Goal: Information Seeking & Learning: Learn about a topic

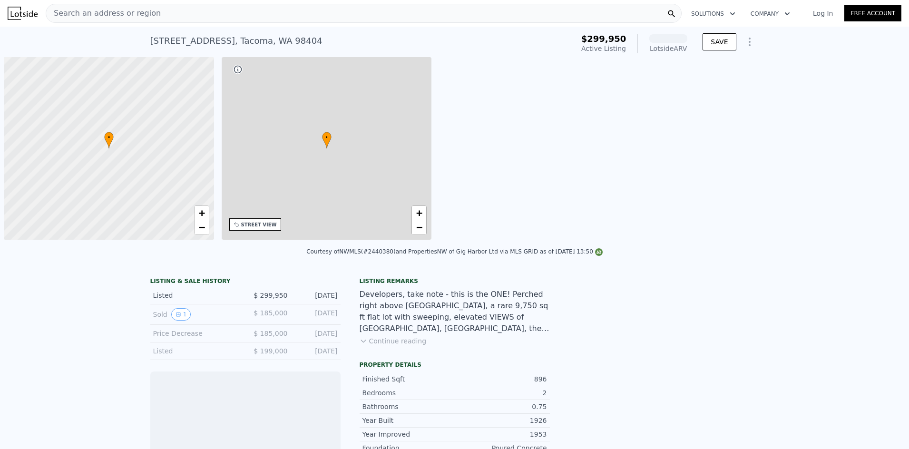
scroll to position [0, 4]
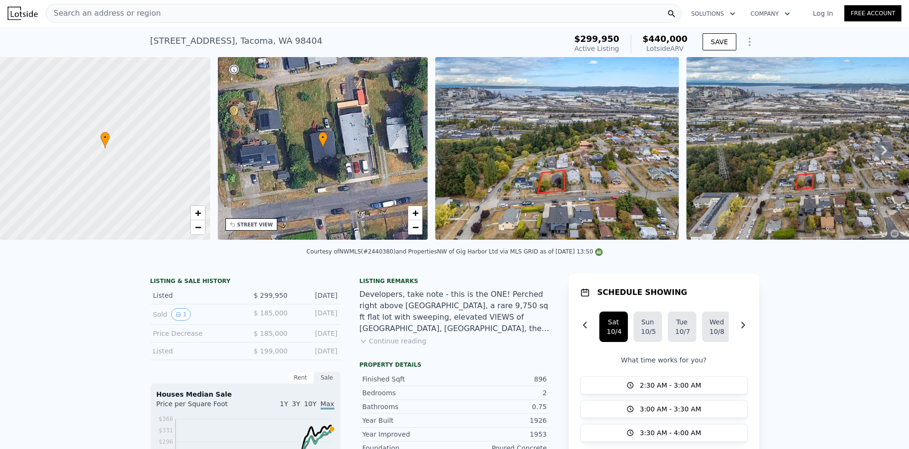
click at [202, 17] on div "Search an address or region" at bounding box center [364, 13] width 636 height 19
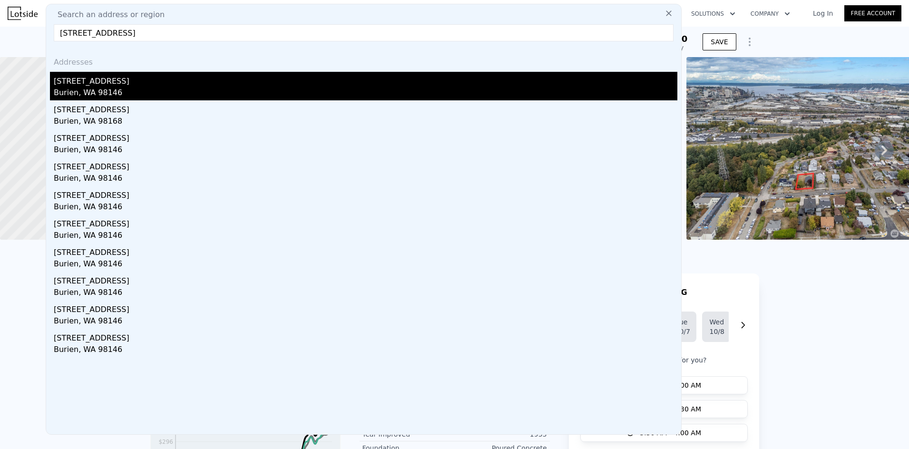
type input "[STREET_ADDRESS]"
click at [141, 82] on div "[STREET_ADDRESS]" at bounding box center [365, 79] width 623 height 15
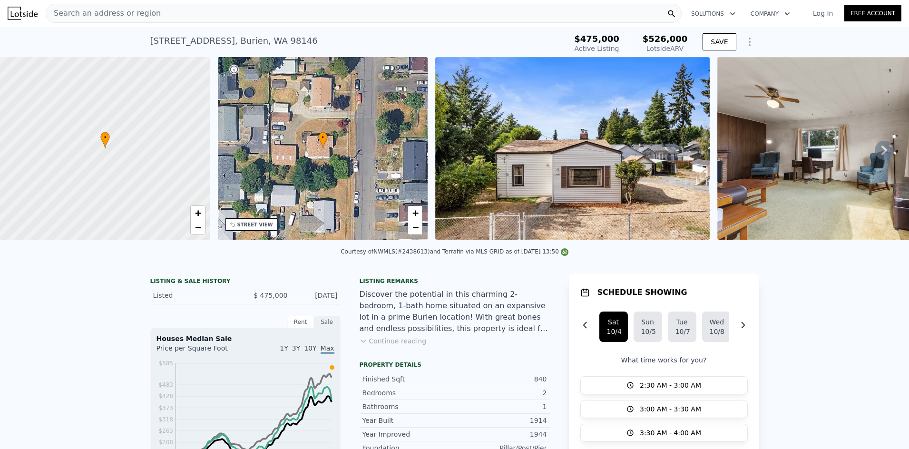
click at [149, 11] on div "Search an address or region" at bounding box center [364, 13] width 636 height 19
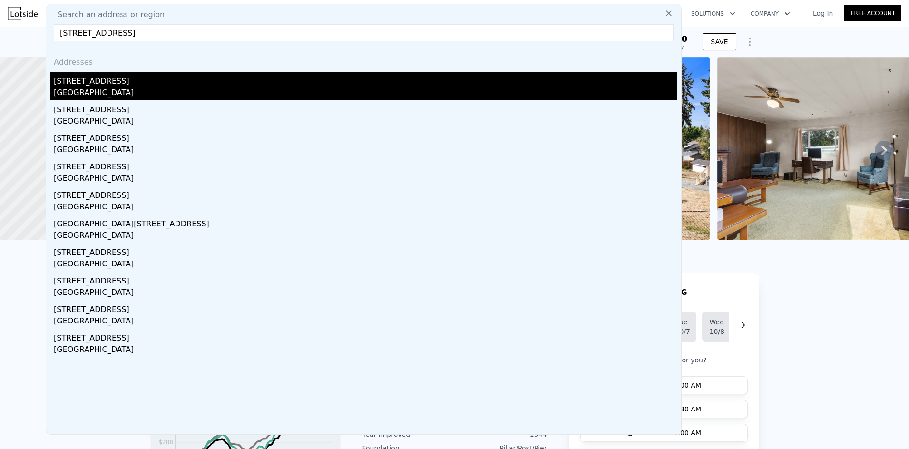
type input "[STREET_ADDRESS]"
click at [110, 84] on div "[STREET_ADDRESS]" at bounding box center [365, 79] width 623 height 15
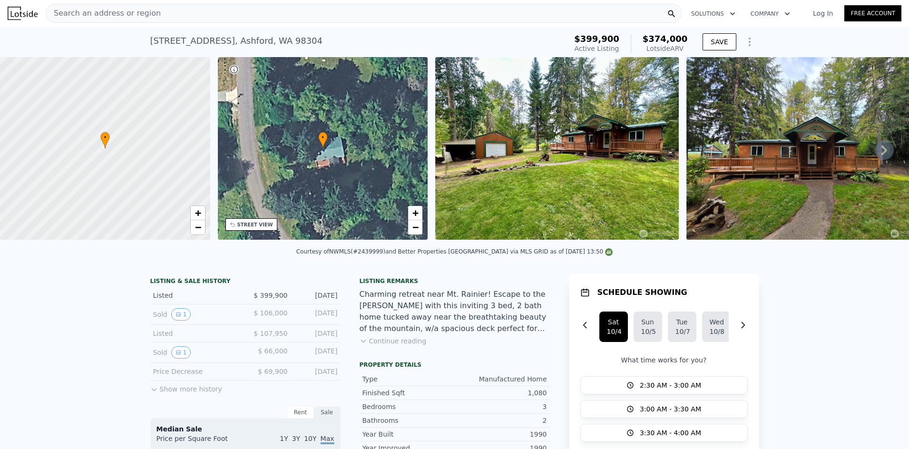
click at [268, 14] on div "Search an address or region" at bounding box center [364, 13] width 636 height 19
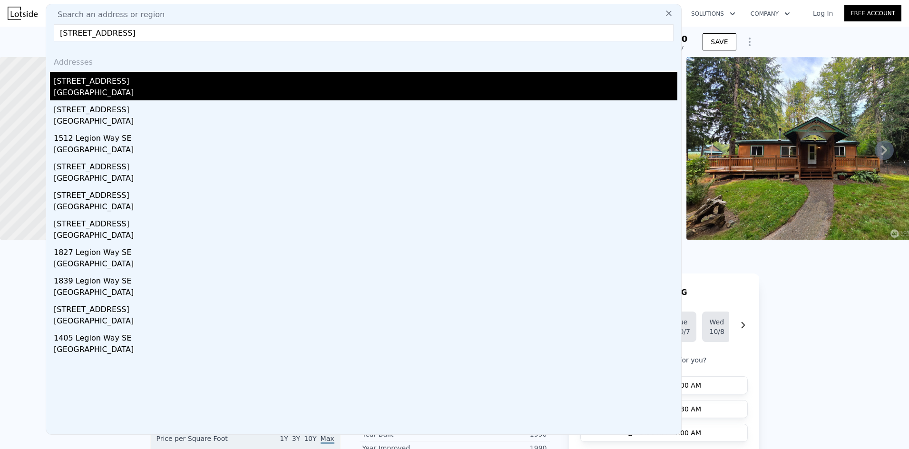
type input "[STREET_ADDRESS]"
click at [141, 78] on div "[STREET_ADDRESS]" at bounding box center [365, 79] width 623 height 15
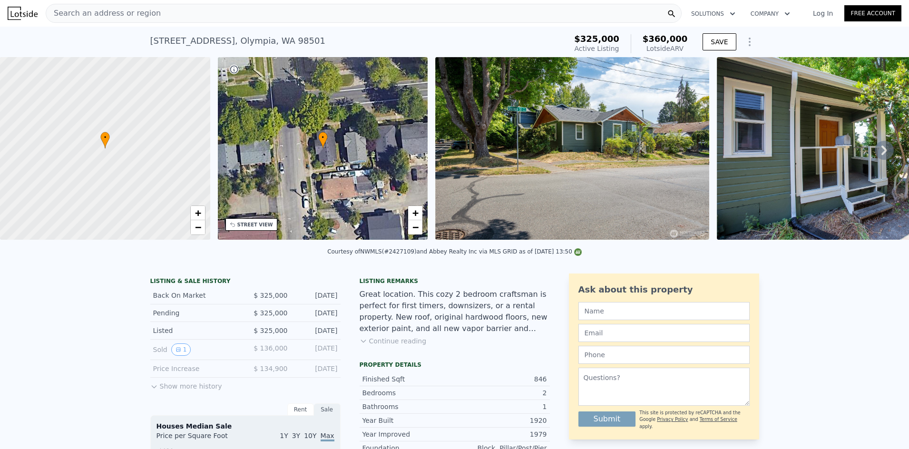
click at [150, 14] on div "Search an address or region" at bounding box center [364, 13] width 636 height 19
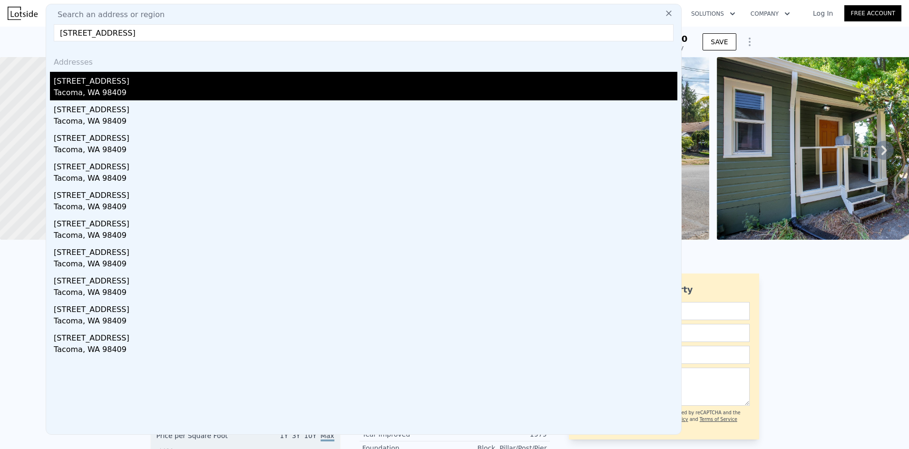
type input "[STREET_ADDRESS]"
click at [119, 80] on div "[STREET_ADDRESS]" at bounding box center [365, 79] width 623 height 15
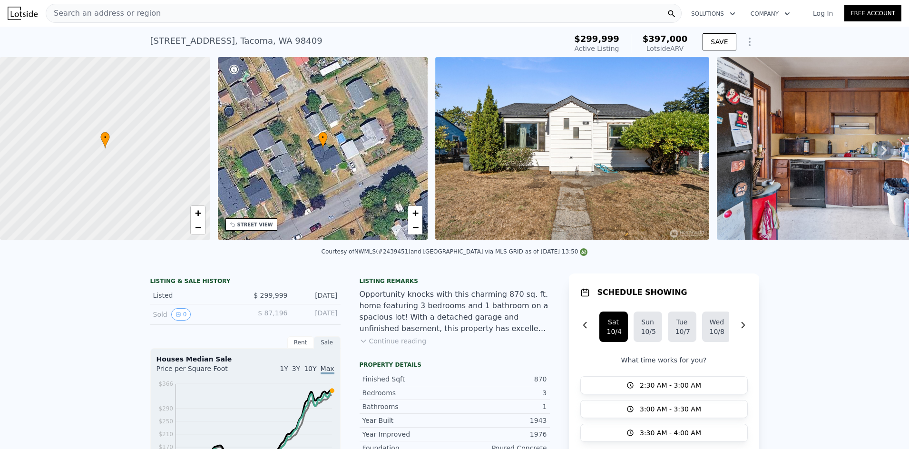
click at [172, 16] on div "Search an address or region" at bounding box center [364, 13] width 636 height 19
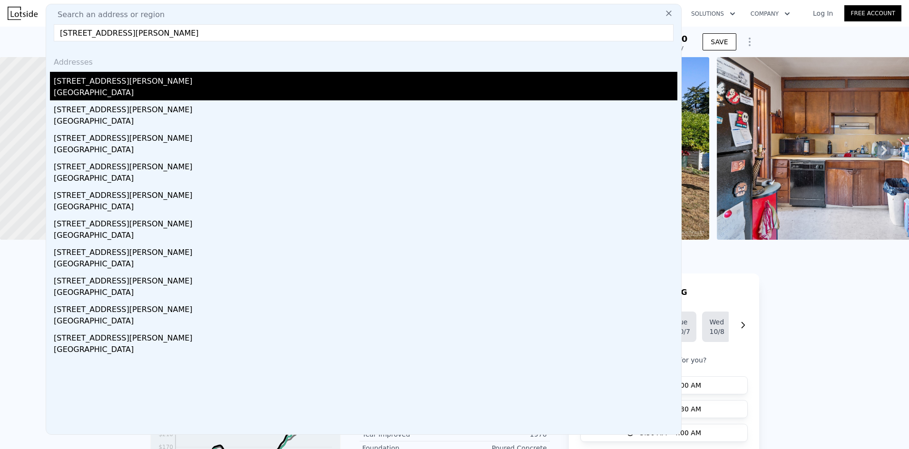
type input "[STREET_ADDRESS][PERSON_NAME]"
click at [126, 85] on div "[STREET_ADDRESS][PERSON_NAME]" at bounding box center [365, 79] width 623 height 15
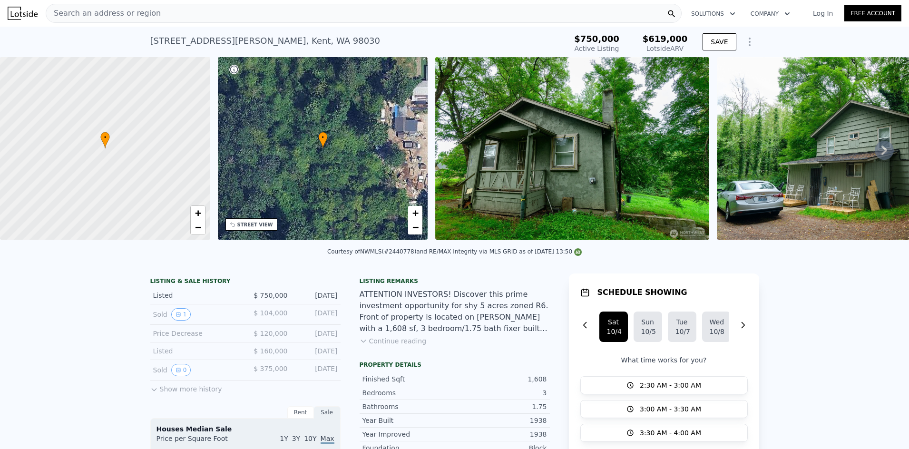
click at [160, 16] on div "Search an address or region" at bounding box center [364, 13] width 636 height 19
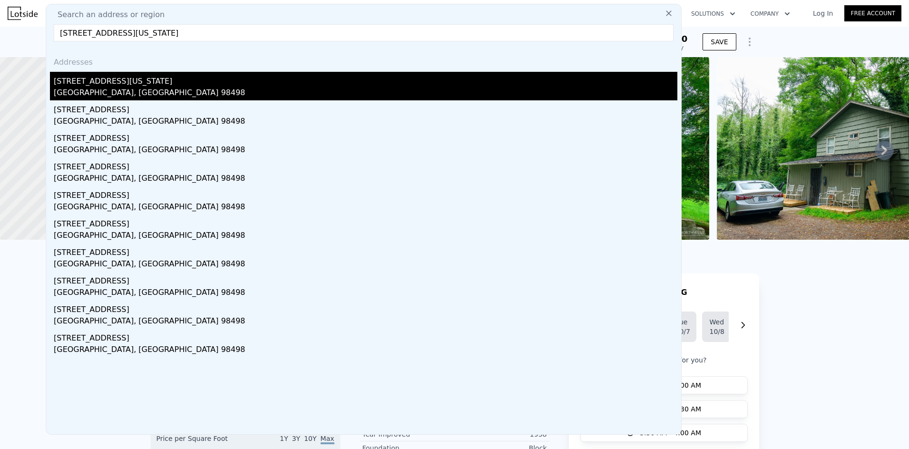
type input "[STREET_ADDRESS][US_STATE]"
click at [135, 80] on div "[STREET_ADDRESS][US_STATE]" at bounding box center [365, 79] width 623 height 15
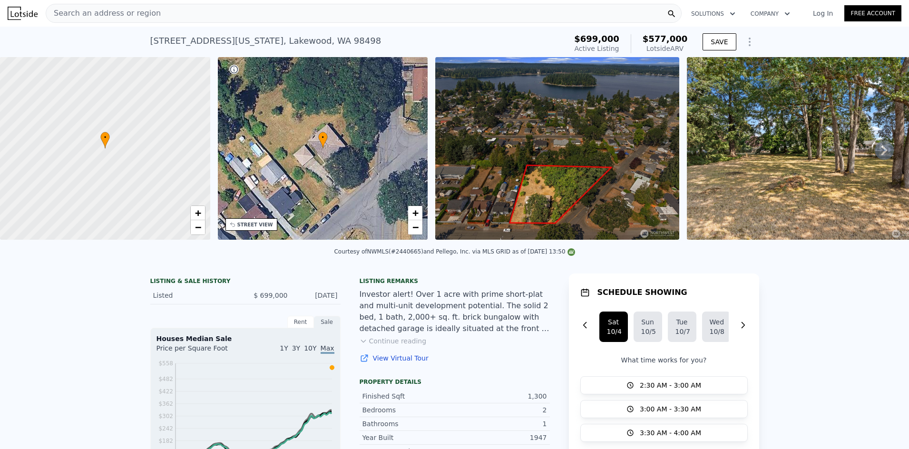
click at [154, 16] on div "Search an address or region" at bounding box center [364, 13] width 636 height 19
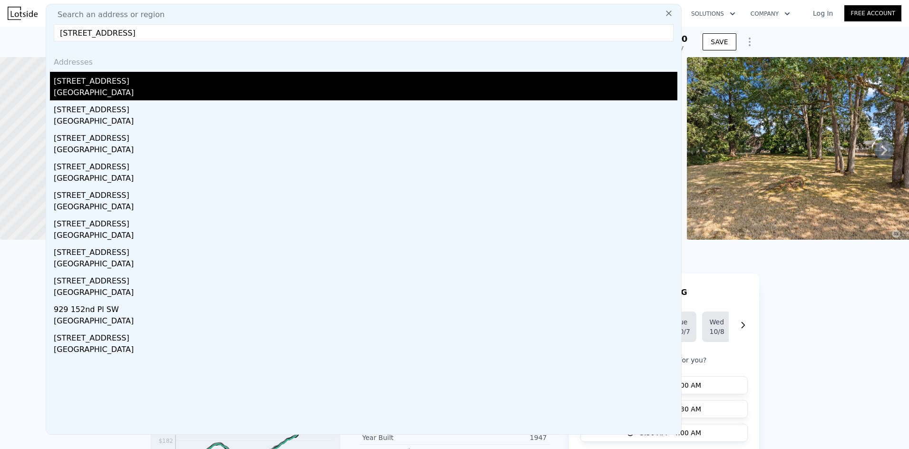
type input "[STREET_ADDRESS]"
click at [122, 79] on div "[STREET_ADDRESS]" at bounding box center [365, 79] width 623 height 15
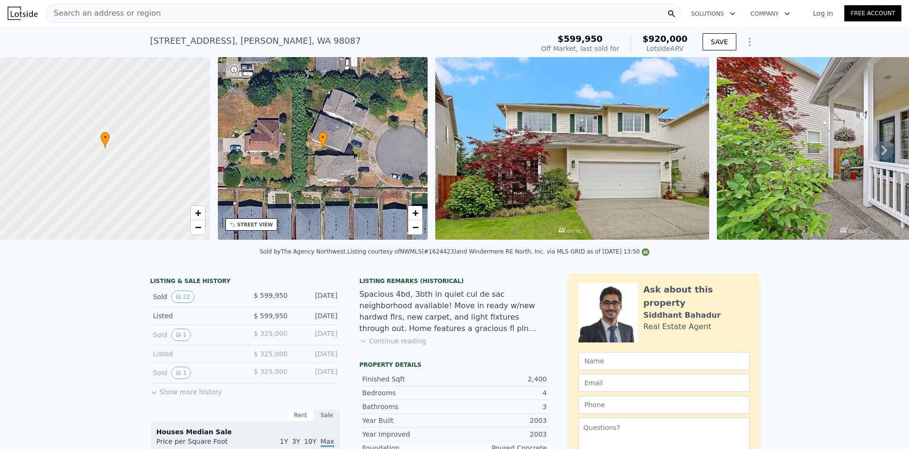
click at [213, 13] on div "Search an address or region" at bounding box center [364, 13] width 636 height 19
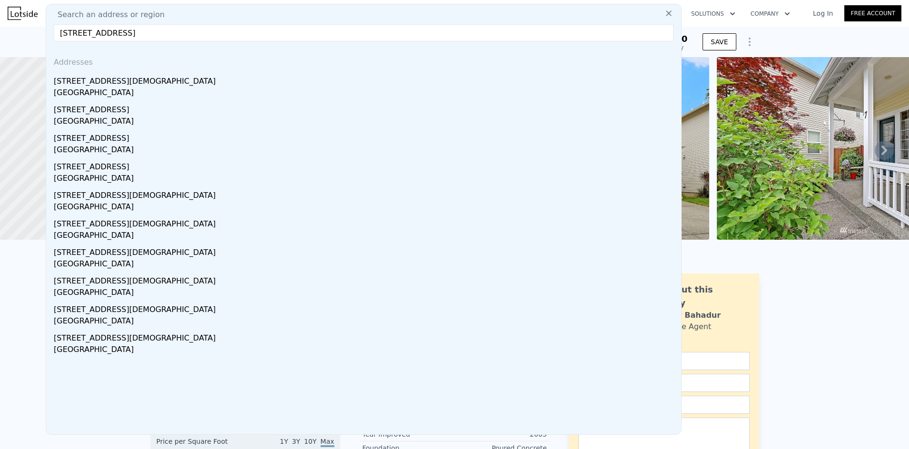
type input "[STREET_ADDRESS]"
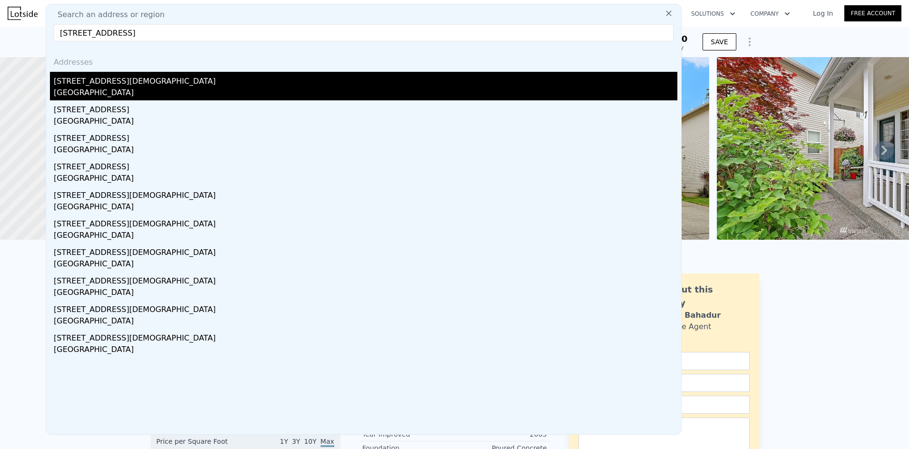
drag, startPoint x: 133, startPoint y: 76, endPoint x: 131, endPoint y: 82, distance: 6.5
click at [131, 82] on div "[STREET_ADDRESS][DEMOGRAPHIC_DATA]" at bounding box center [365, 79] width 623 height 15
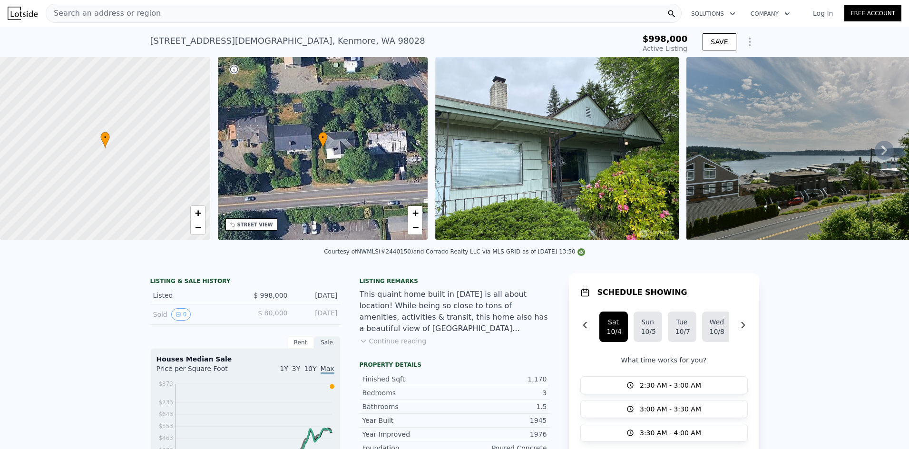
click at [174, 20] on div "Search an address or region" at bounding box center [364, 13] width 636 height 19
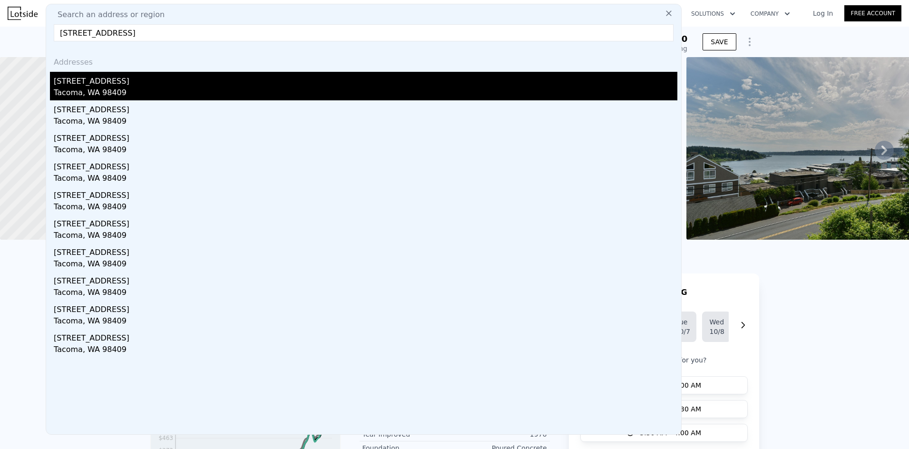
type input "[STREET_ADDRESS]"
click at [110, 82] on div "[STREET_ADDRESS]" at bounding box center [365, 79] width 623 height 15
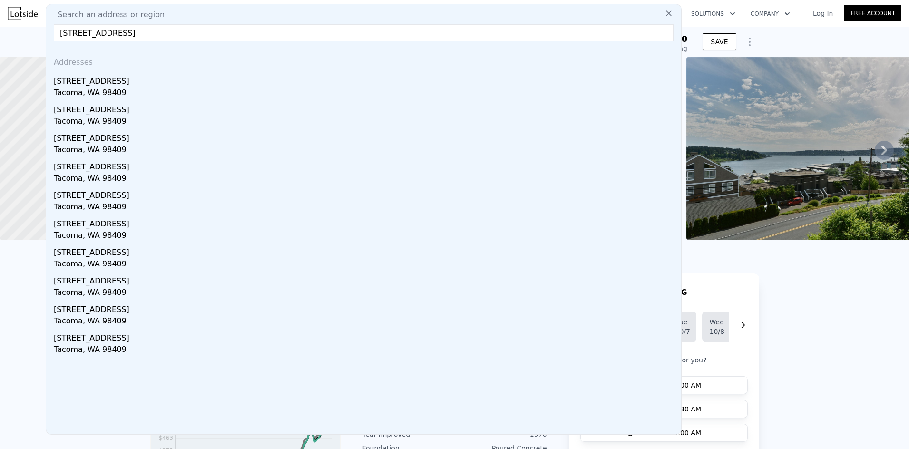
type input "1"
type input "3"
type input "0.75"
type input "636"
type input "1056"
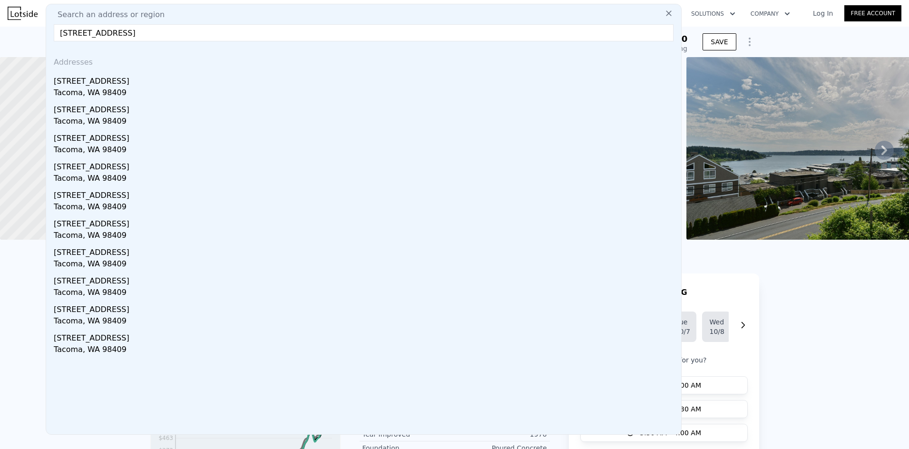
type input "4800"
type input "9821"
type input "$ 397,000"
type input "5"
type input "$ 48,947"
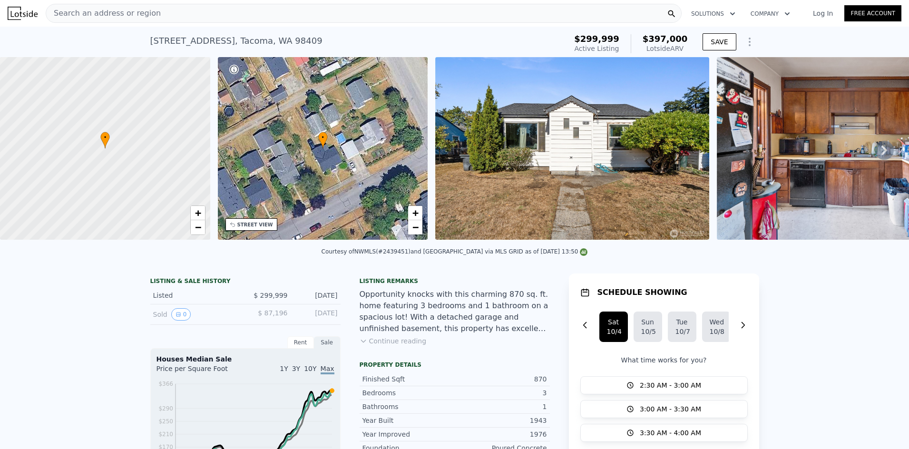
click at [243, 19] on div "Search an address or region" at bounding box center [364, 13] width 636 height 19
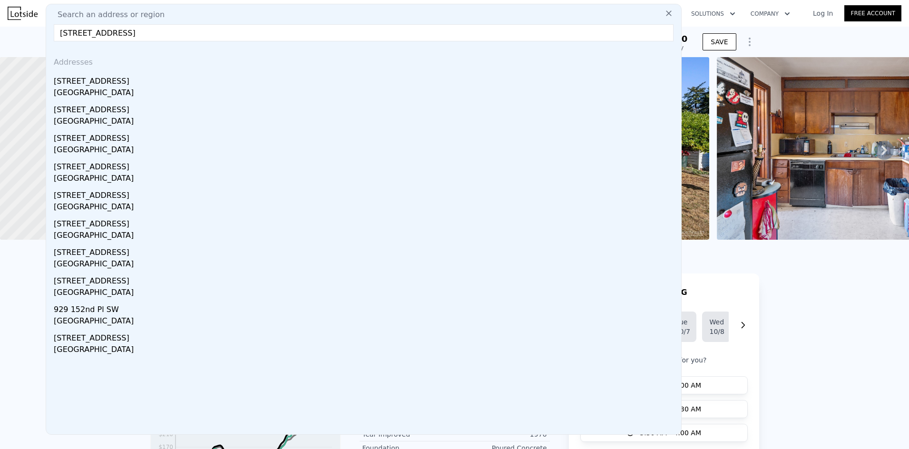
type input "[STREET_ADDRESS]"
drag, startPoint x: 185, startPoint y: 34, endPoint x: 16, endPoint y: 34, distance: 168.8
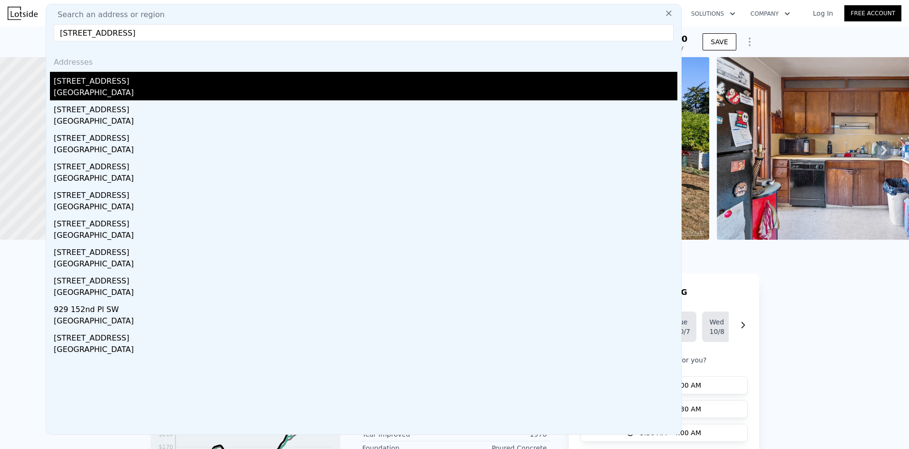
click at [131, 86] on div "[STREET_ADDRESS]" at bounding box center [365, 79] width 623 height 15
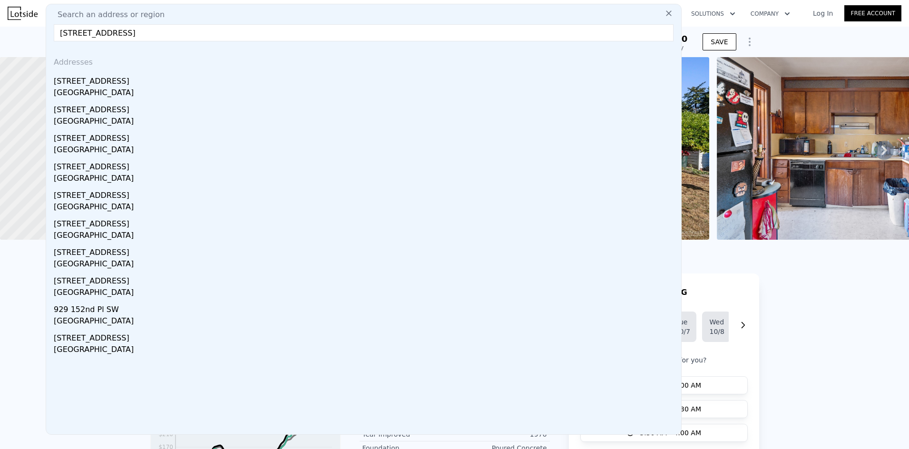
type input "4"
type input "5"
type input "2.5"
type input "3.5"
type input "1906"
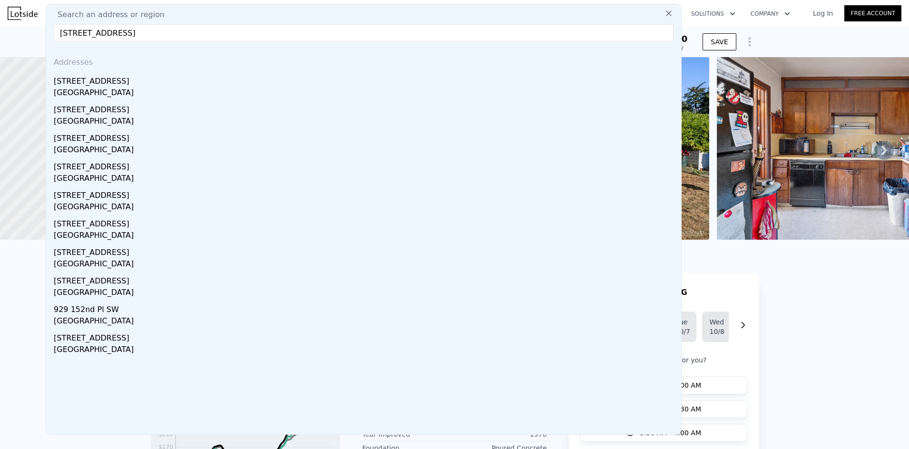
type input "3334"
type input "2809"
type input "6970"
type input "$ 920,000"
type input "$ 214,740"
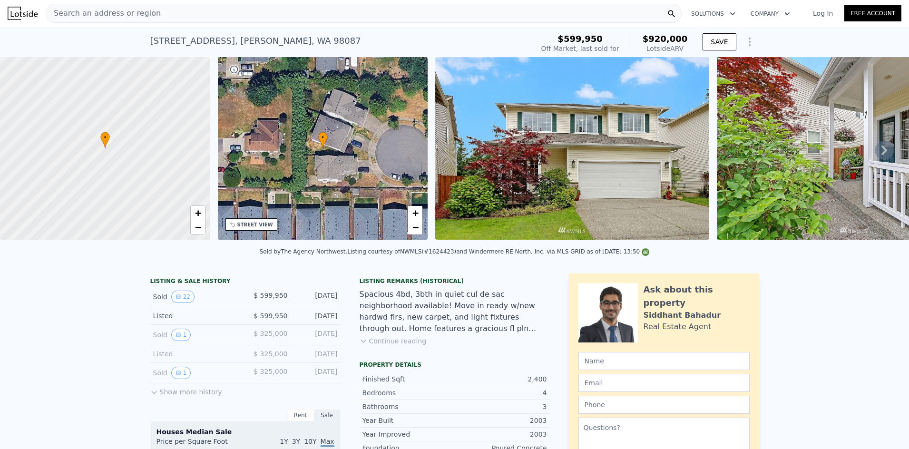
click at [200, 13] on div "Search an address or region" at bounding box center [364, 13] width 636 height 19
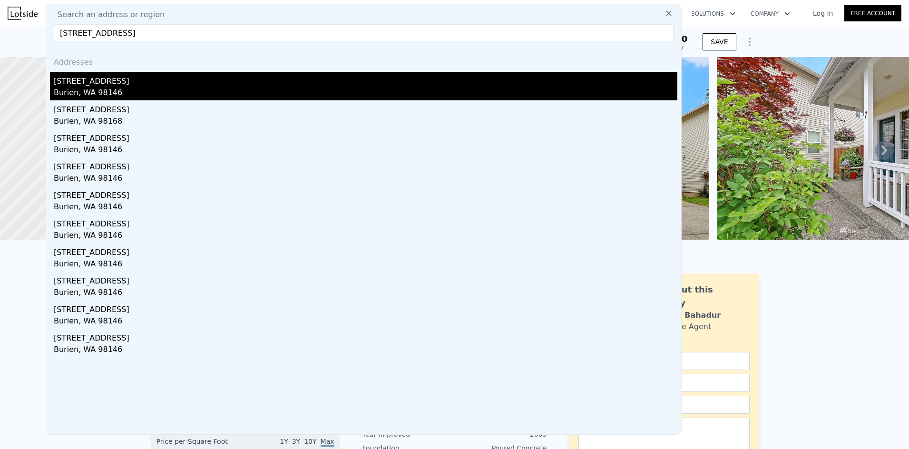
type input "[STREET_ADDRESS]"
click at [121, 85] on div "[STREET_ADDRESS]" at bounding box center [365, 79] width 623 height 15
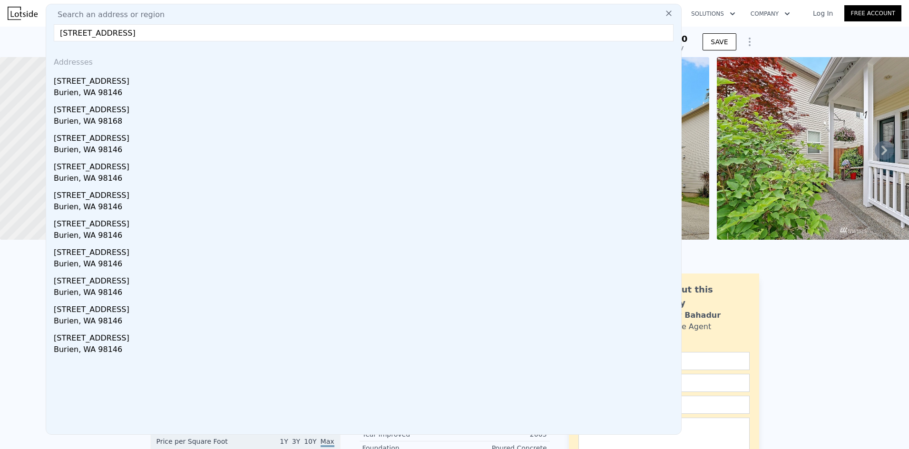
type input "2"
type input "3"
type input "0.75"
type input "1.75"
type input "700"
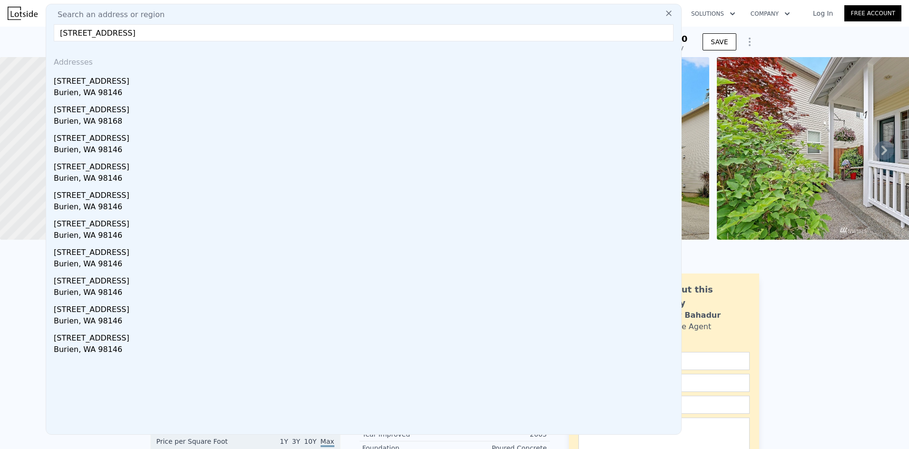
type input "1030"
type input "6244"
type input "15448"
type input "$ 526,000"
type input "6"
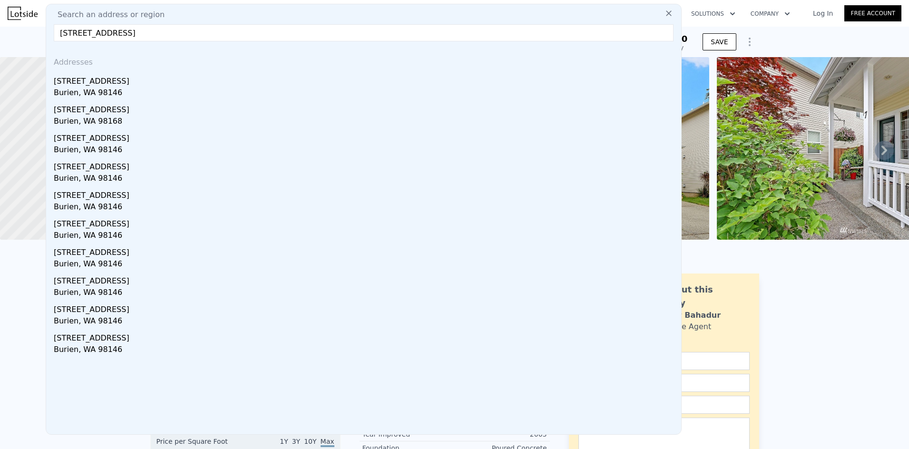
type input "-$ 22,069"
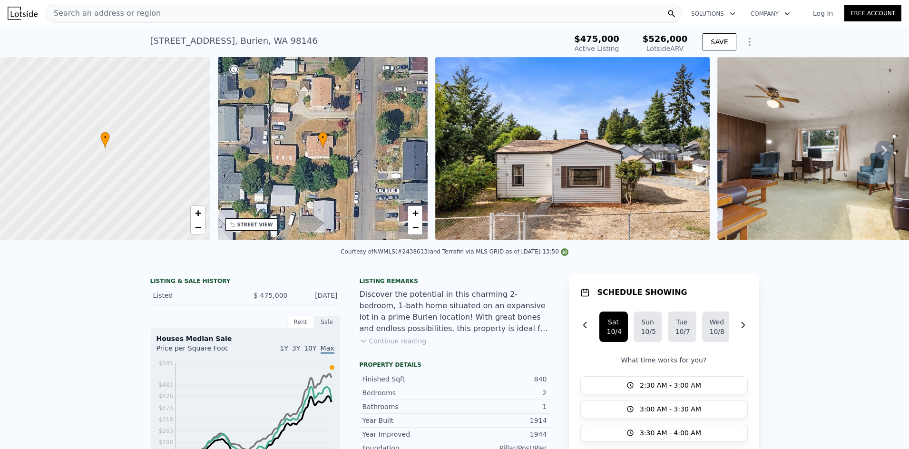
click at [259, 15] on div "Search an address or region" at bounding box center [364, 13] width 636 height 19
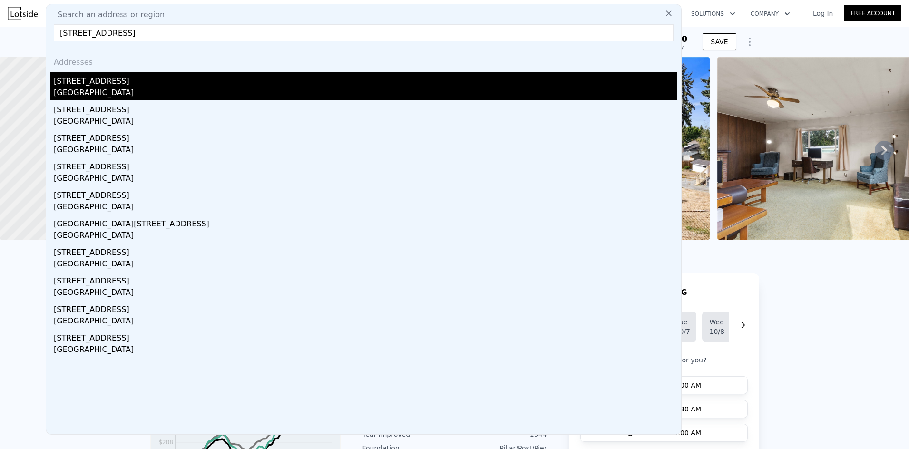
type input "[STREET_ADDRESS]"
click at [218, 95] on div "[GEOGRAPHIC_DATA]" at bounding box center [365, 93] width 623 height 13
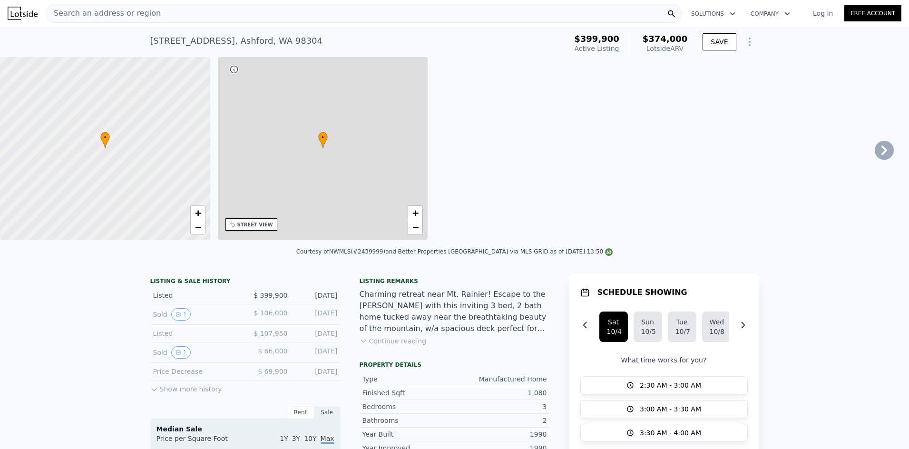
type input "1"
type input "2"
type input "1000"
type input "1402"
type input "8050"
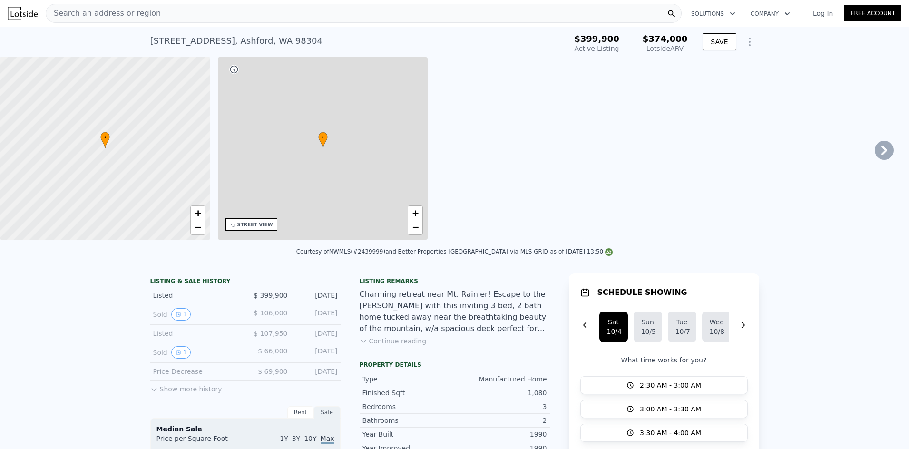
type input "217800"
type input "$ 374,000"
type input "4"
type input "-$ 73,455"
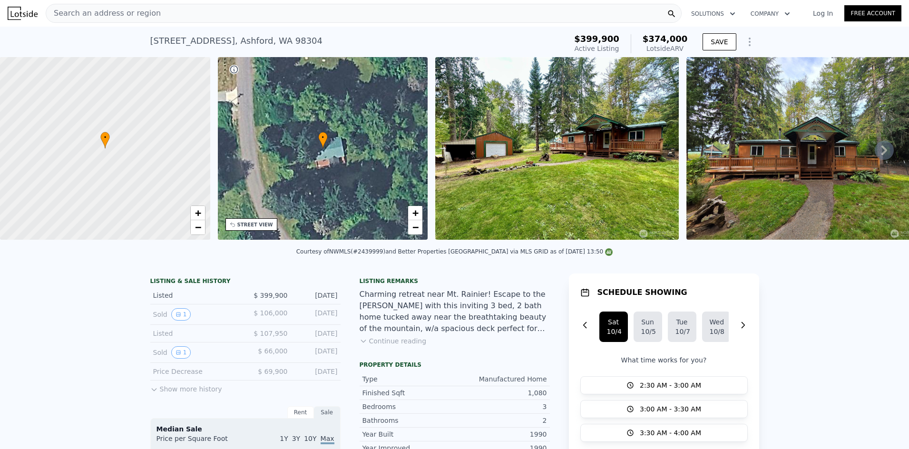
click at [219, 17] on div "Search an address or region" at bounding box center [364, 13] width 636 height 19
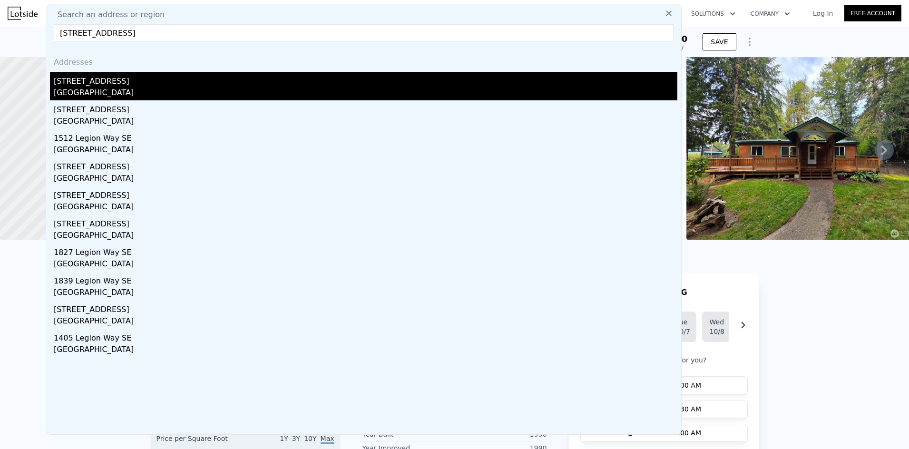
type input "[STREET_ADDRESS]"
click at [118, 86] on div "[STREET_ADDRESS]" at bounding box center [365, 79] width 623 height 15
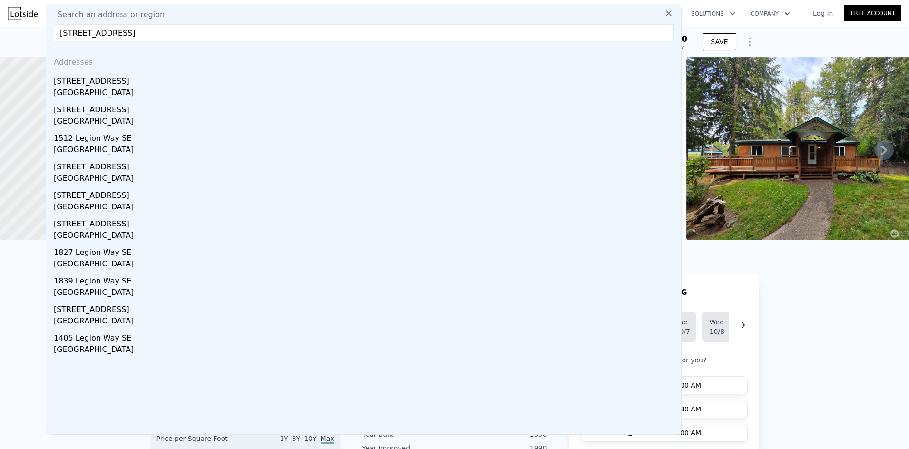
type input "1.5"
type input "1080"
type input "1161"
type input "3024"
type input "3920"
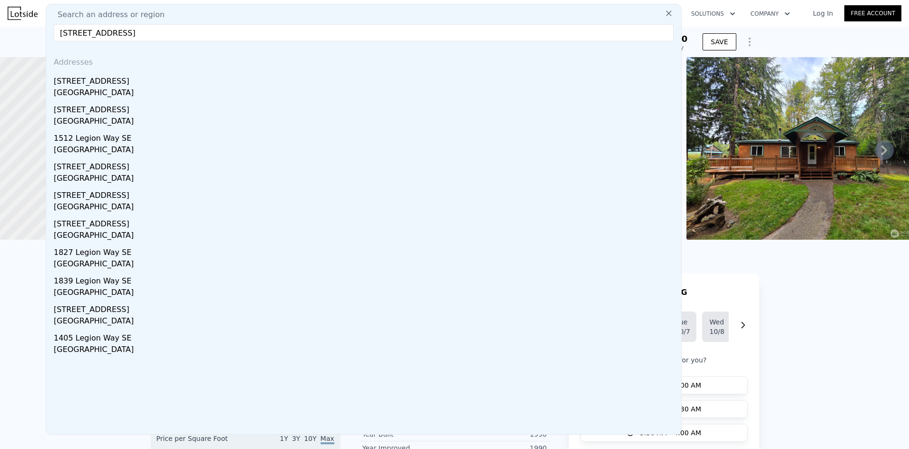
type input "$ 360,000"
type input "5"
type input "-$ 11,190"
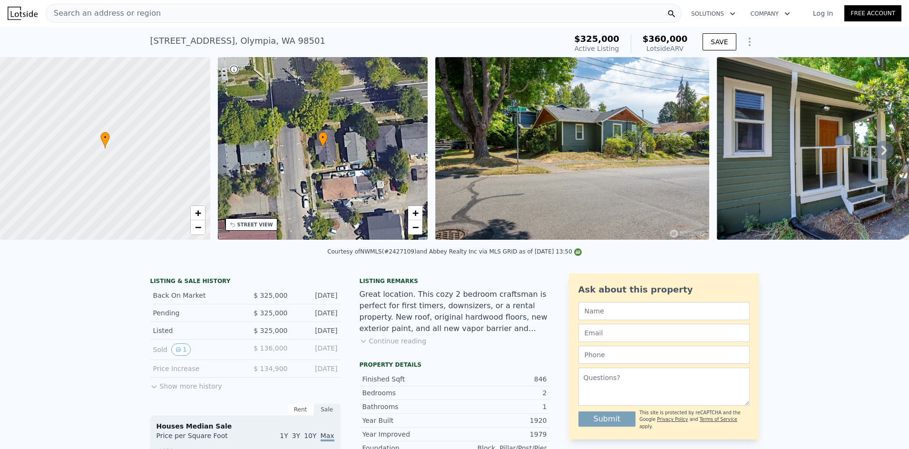
click at [184, 14] on div "Search an address or region" at bounding box center [364, 13] width 636 height 19
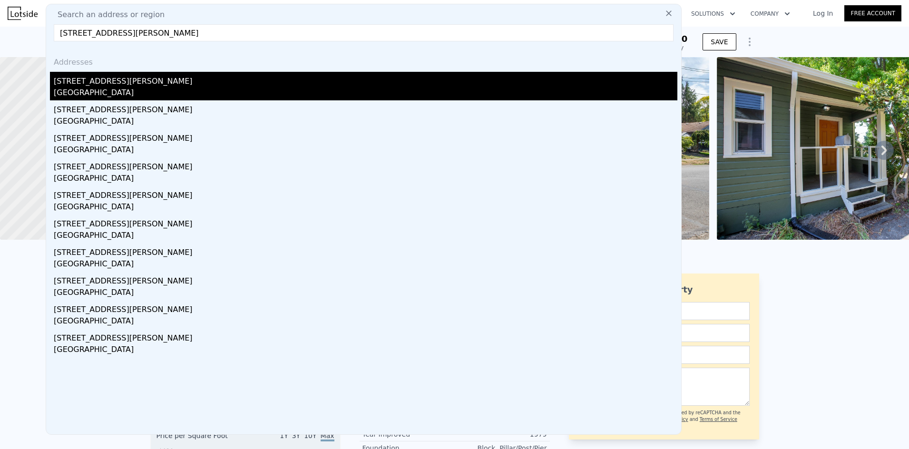
type input "[STREET_ADDRESS][PERSON_NAME]"
click at [121, 85] on div "[STREET_ADDRESS][PERSON_NAME]" at bounding box center [365, 79] width 623 height 15
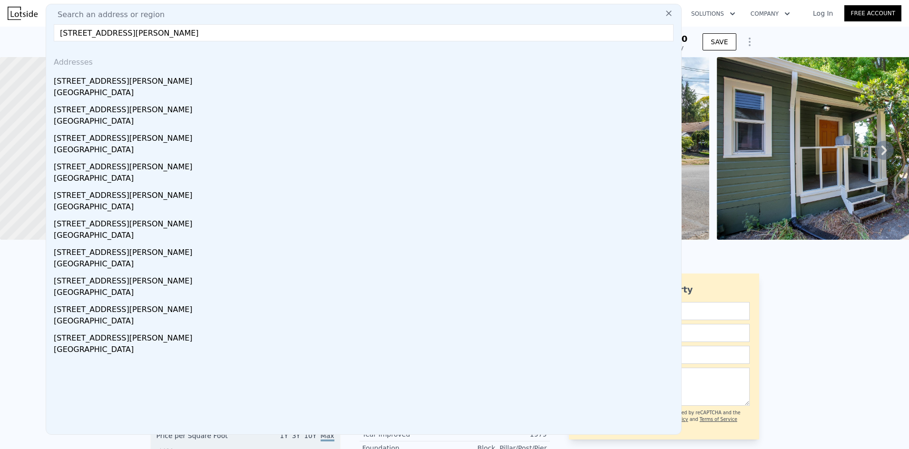
type input "3"
type input "4"
type input "2.5"
type input "1270"
type input "2130"
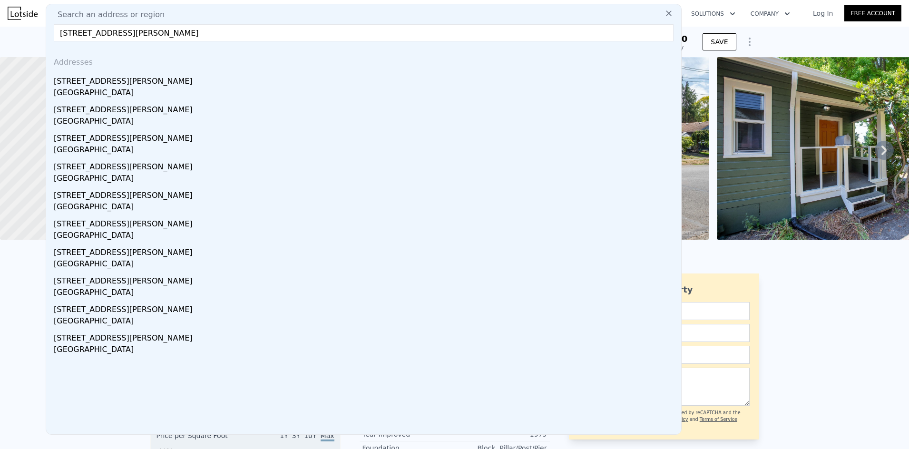
type input "5760"
type input "10720"
type input "$ 619,000"
type input "6"
type input "-$ 228,250"
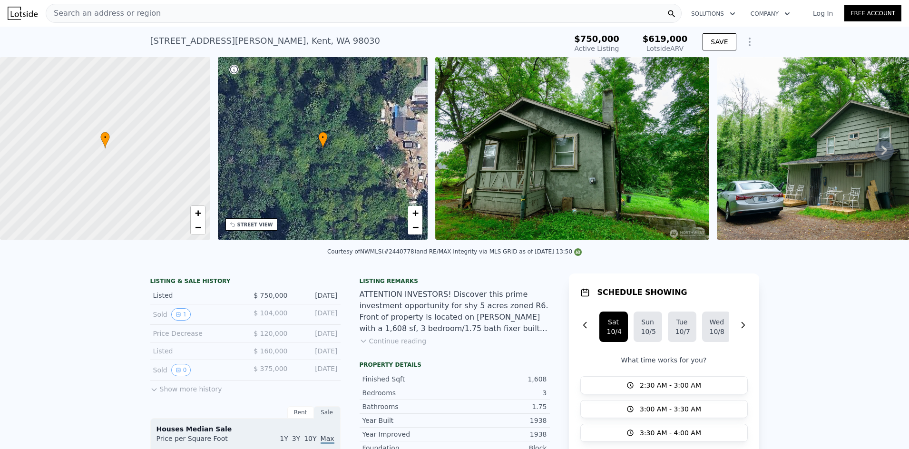
click at [216, 15] on div "Search an address or region" at bounding box center [364, 13] width 636 height 19
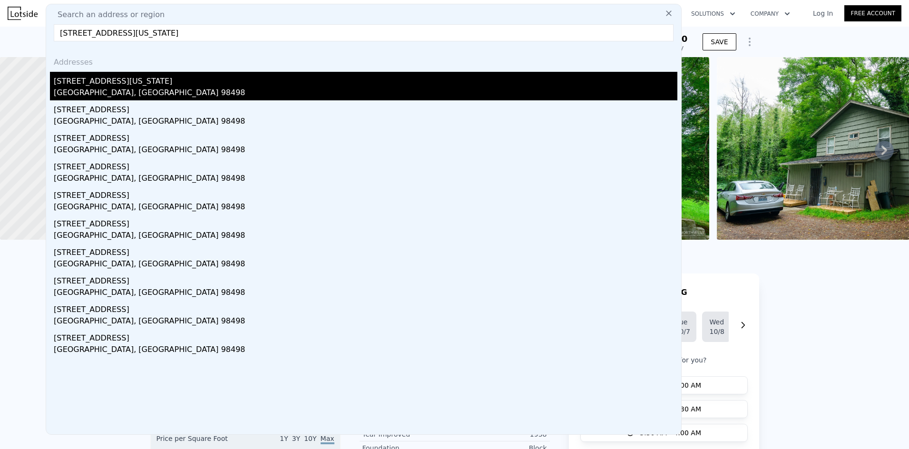
type input "[STREET_ADDRESS][US_STATE]"
click at [121, 84] on div "[STREET_ADDRESS][US_STATE]" at bounding box center [365, 79] width 623 height 15
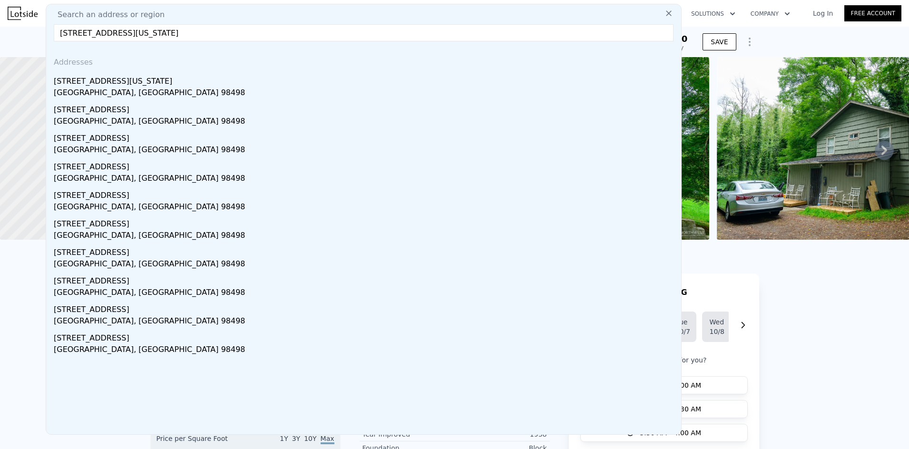
type input "0"
type input "2"
type input "929"
type input "1754"
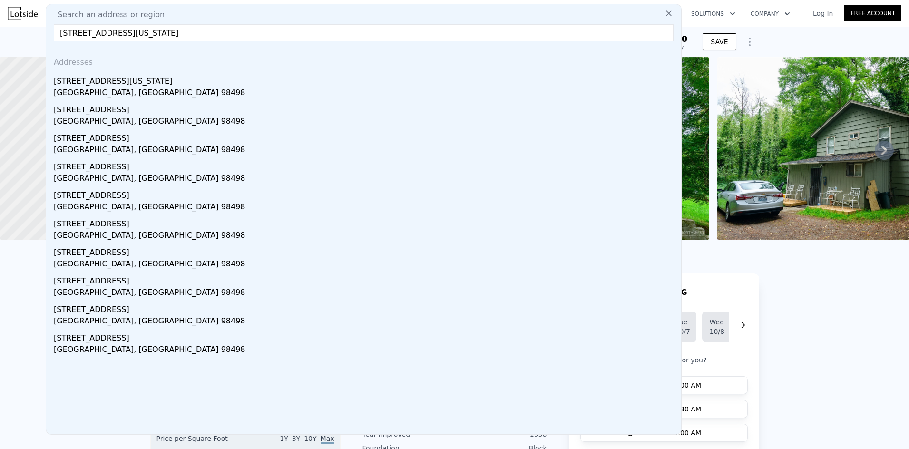
type input "5400"
type input "16000"
type input "$ 577,000"
type input "-$ 210,532"
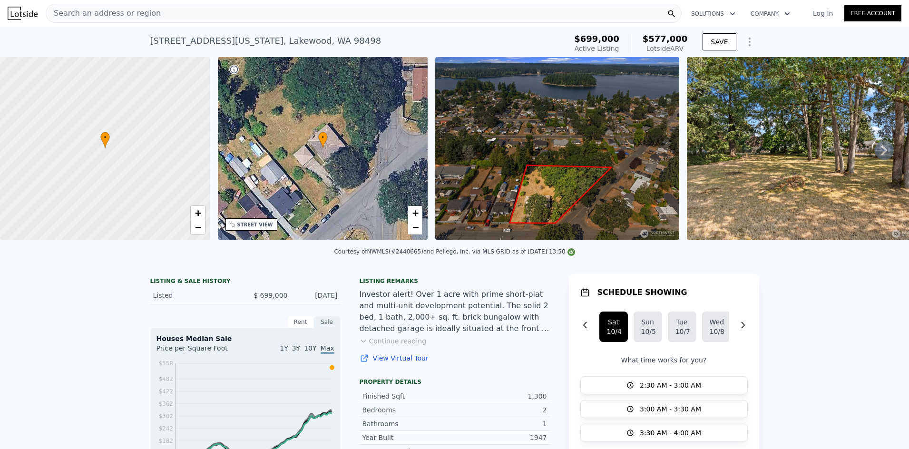
click at [329, 13] on div "Search an address or region" at bounding box center [364, 13] width 636 height 19
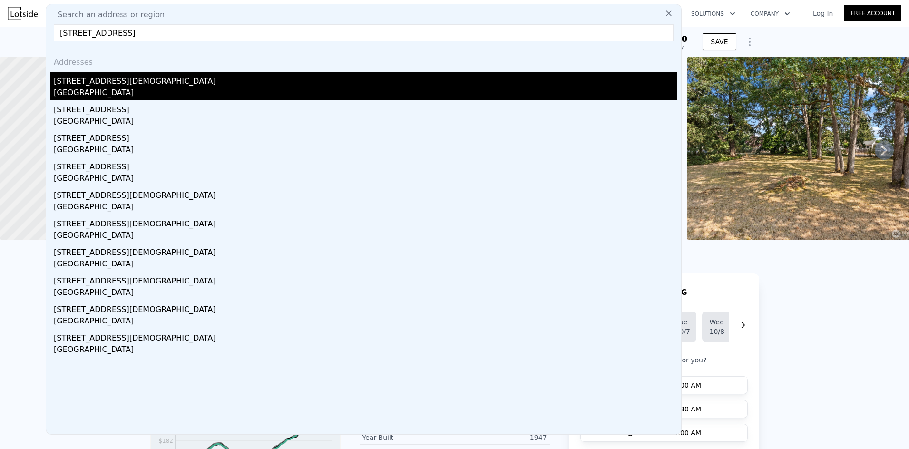
type input "[STREET_ADDRESS]"
click at [115, 85] on div "[STREET_ADDRESS][DEMOGRAPHIC_DATA]" at bounding box center [365, 79] width 623 height 15
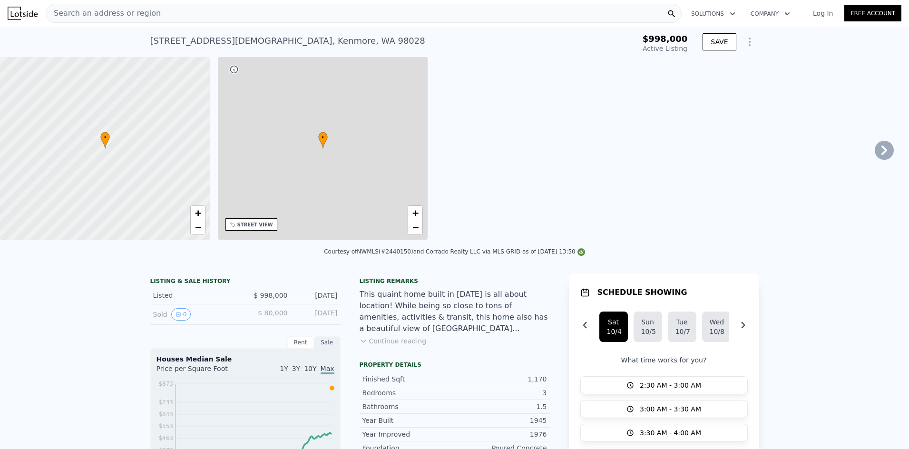
type input "4"
type input "2"
type input "1360"
type input "9597"
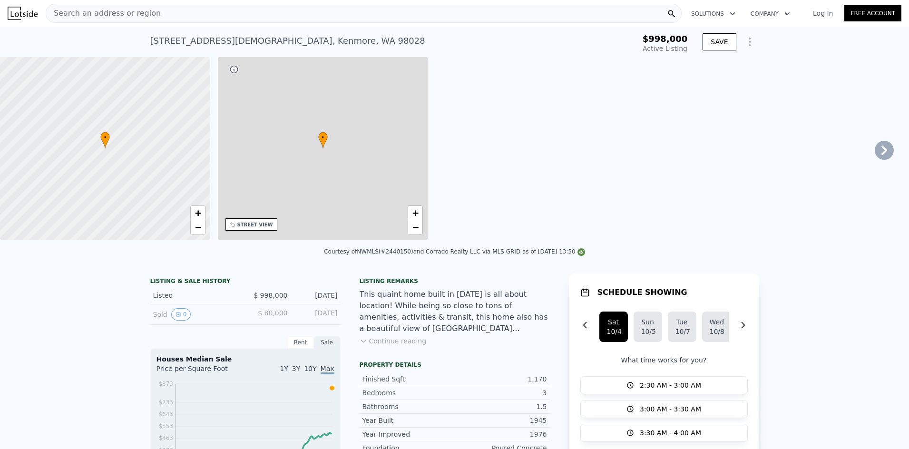
type input "9597"
type input "$ 744,000"
type input "-$ 373,591"
